Goal: Task Accomplishment & Management: Use online tool/utility

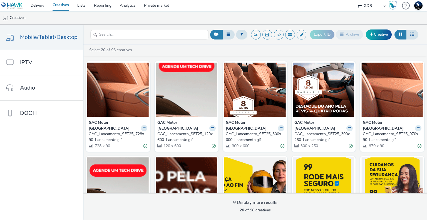
click at [372, 6] on select "75 Media A8 Media Group ABI Media Abkom AB Abovo Ace & Tate Ad-on Media Nordic …" at bounding box center [371, 5] width 33 height 11
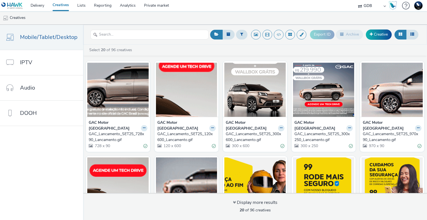
select select "2fc77e36-bb93-4aa3-9dff-dcb08e02eac6"
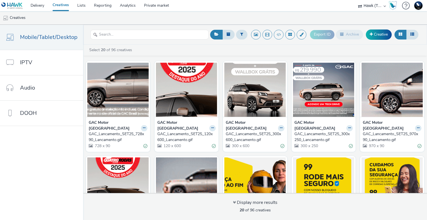
click at [355, 0] on select "75 Media A8 Media Group ABI Media Abkom AB Abovo Ace & Tate Ad-on Media Nordic …" at bounding box center [371, 5] width 33 height 11
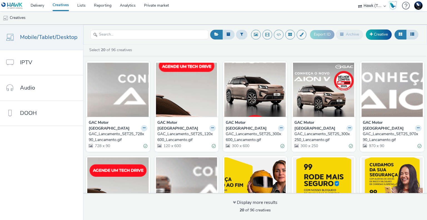
select select "2405a9d4-3350-4458-8d06-44f78962fa76"
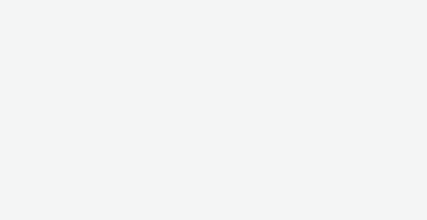
select select "2fc77e36-bb93-4aa3-9dff-dcb08e02eac6"
select select "2405a9d4-3350-4458-8d06-44f78962fa76"
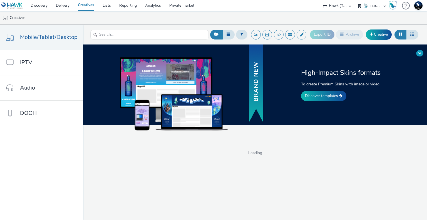
click at [420, 51] on span at bounding box center [419, 52] width 3 height 3
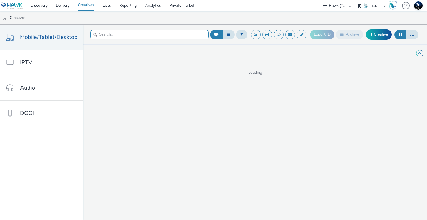
click at [137, 36] on input "text" at bounding box center [149, 35] width 118 height 10
type input "pages"
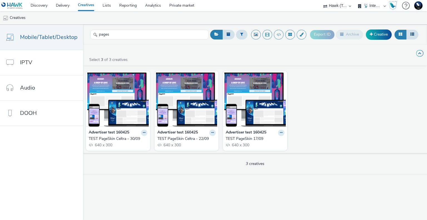
click at [117, 138] on div "TEST PageSkin Celtra - 30/09" at bounding box center [117, 139] width 56 height 6
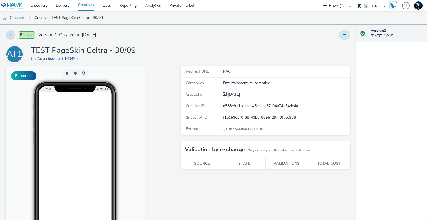
click at [343, 34] on icon at bounding box center [344, 35] width 3 height 4
click at [323, 46] on link "Edit" at bounding box center [330, 46] width 42 height 11
click at [341, 201] on div "Redirect URL N/A Categories Entertainment, Automotive Created on [DATE] Creativ…" at bounding box center [264, 166] width 172 height 201
